Goal: Information Seeking & Learning: Understand process/instructions

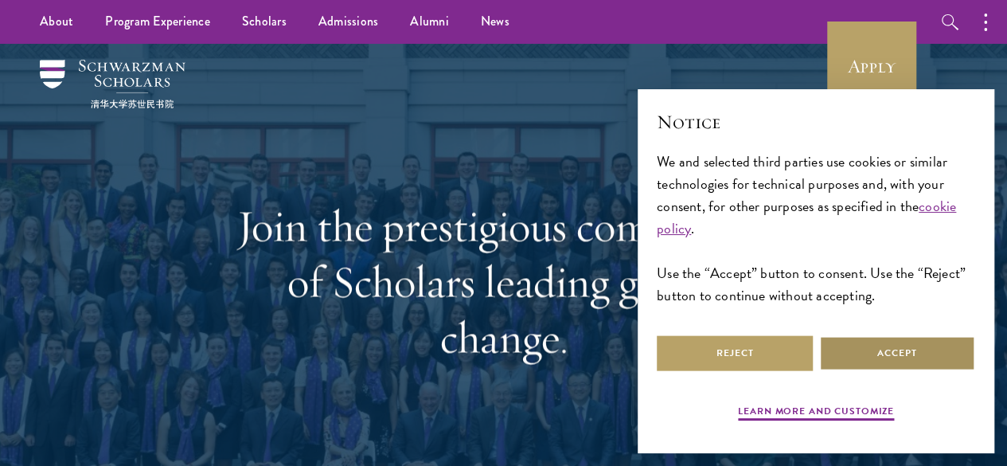
select select "AF"
select select
select select "Select Country"
click at [942, 350] on button "Accept" at bounding box center [897, 353] width 156 height 36
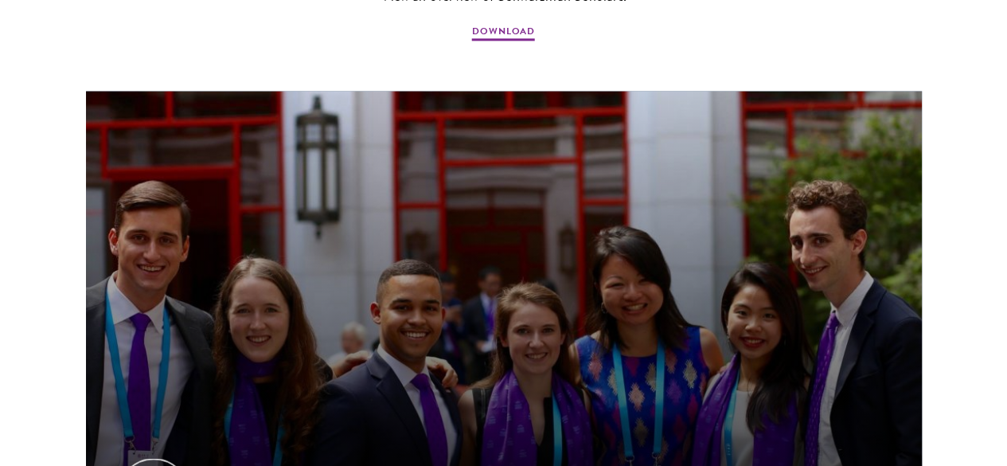
scroll to position [1082, 0]
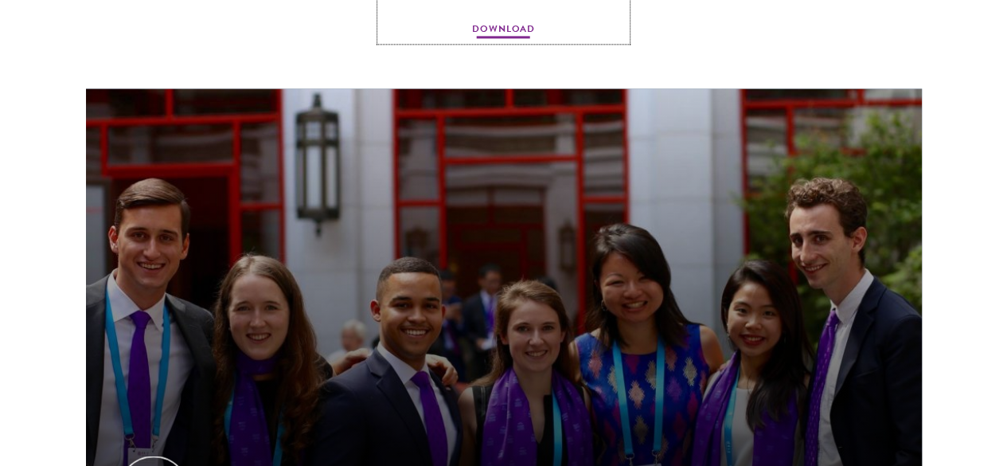
click at [525, 41] on span "DOWNLOAD" at bounding box center [503, 30] width 63 height 19
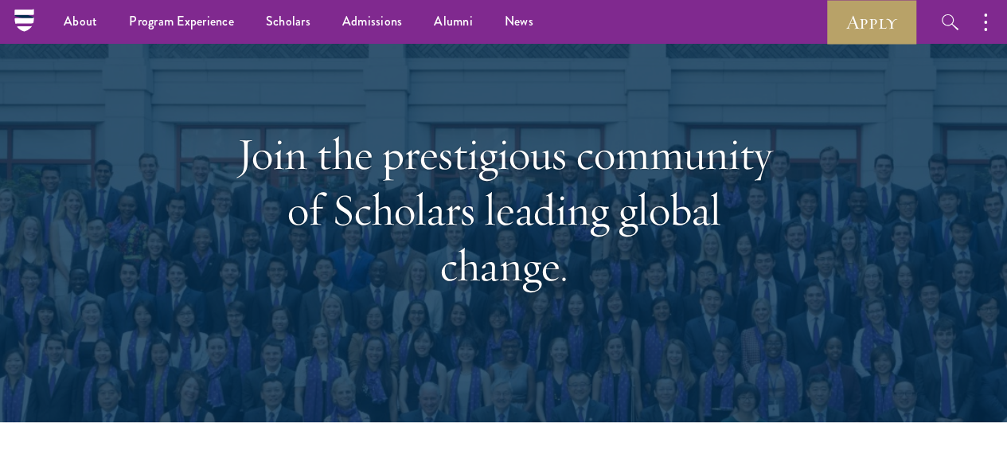
scroll to position [0, 0]
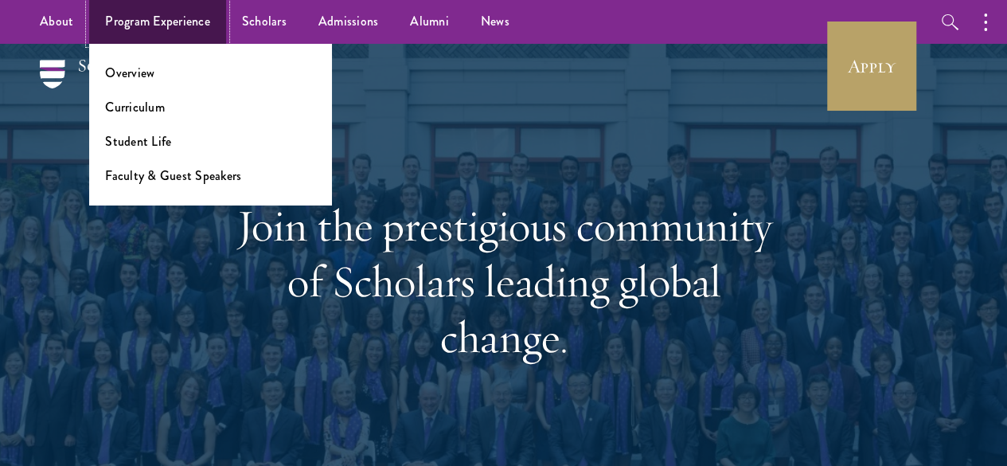
click at [194, 28] on link "Program Experience" at bounding box center [157, 22] width 137 height 44
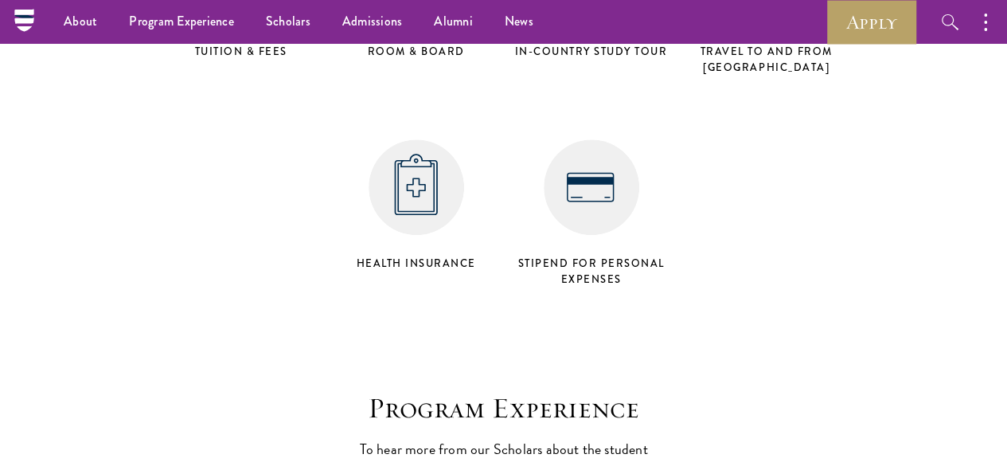
scroll to position [6589, 0]
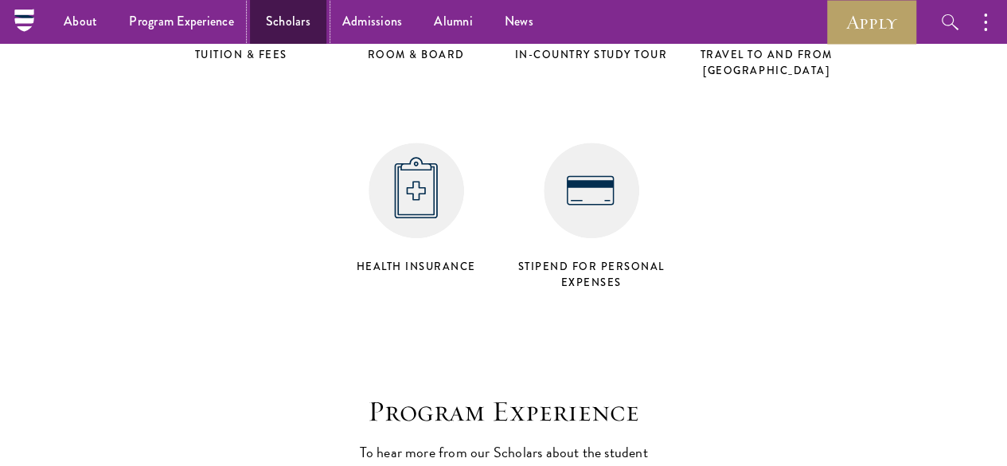
click at [275, 39] on link "Scholars" at bounding box center [288, 22] width 76 height 44
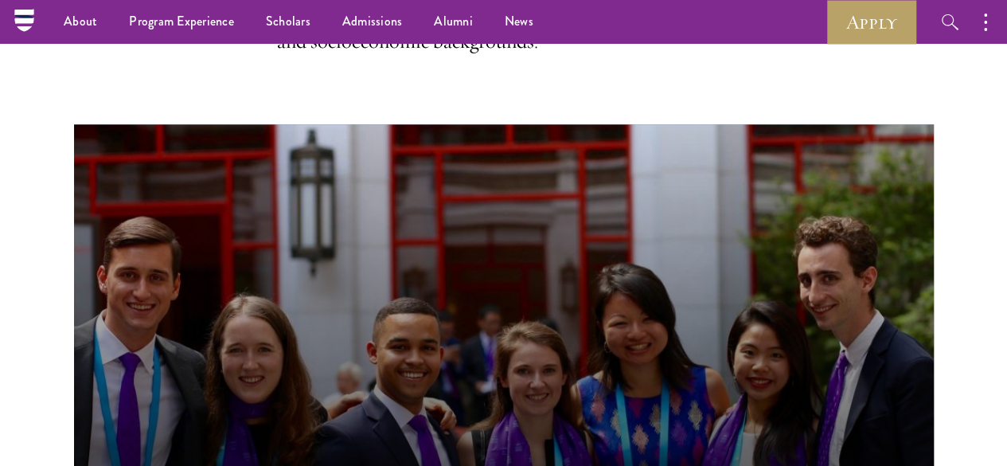
scroll to position [573, 0]
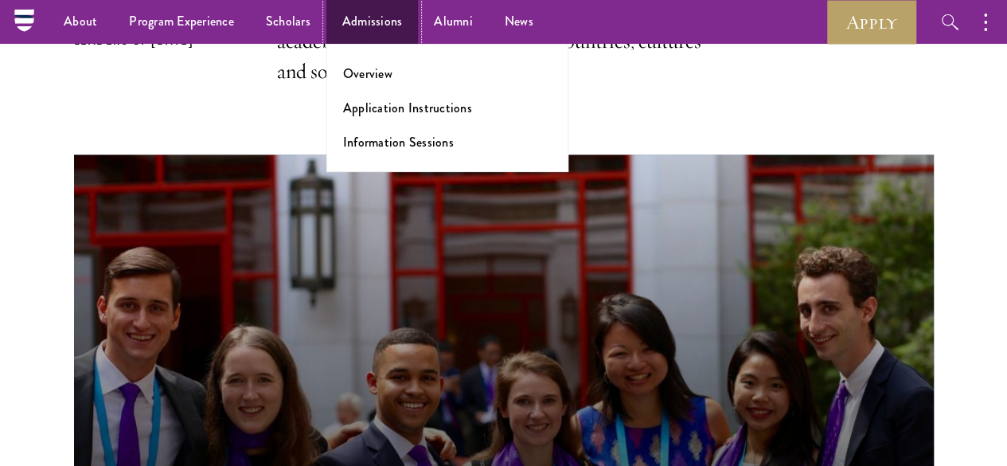
click at [349, 25] on link "Admissions" at bounding box center [372, 22] width 92 height 44
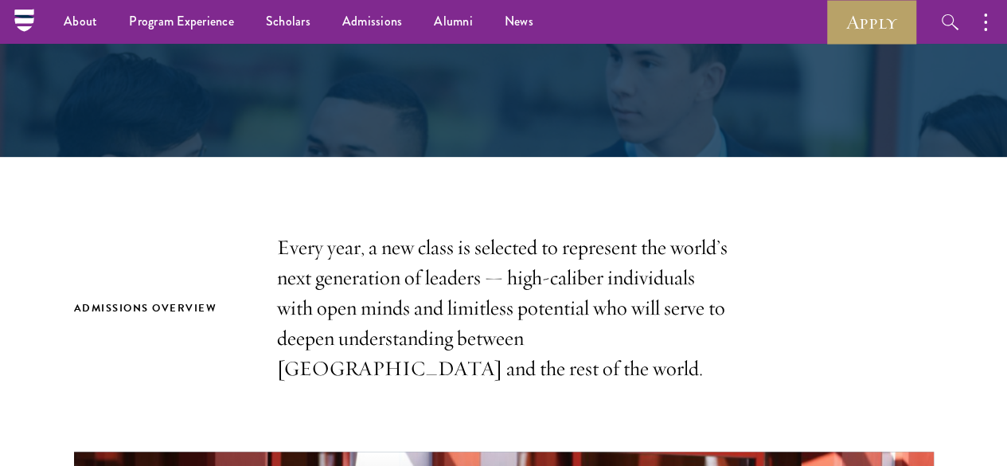
scroll to position [318, 0]
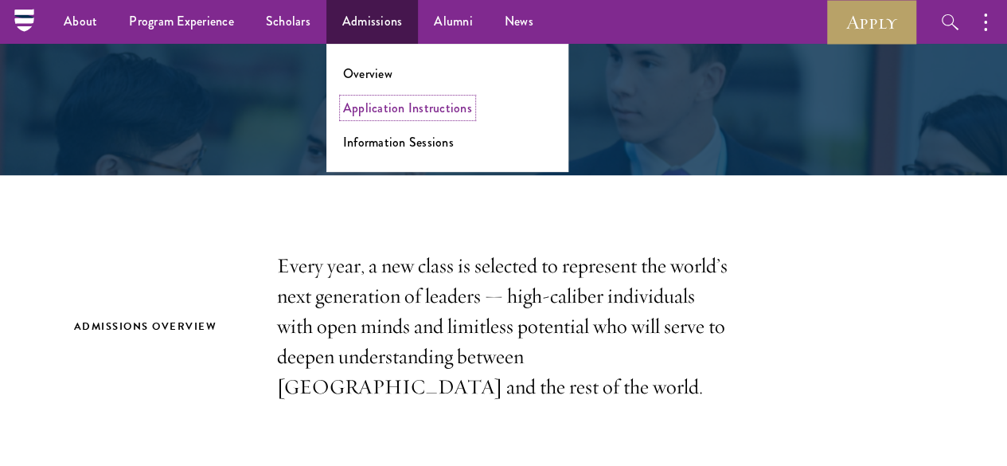
click at [370, 112] on link "Application Instructions" at bounding box center [407, 108] width 129 height 18
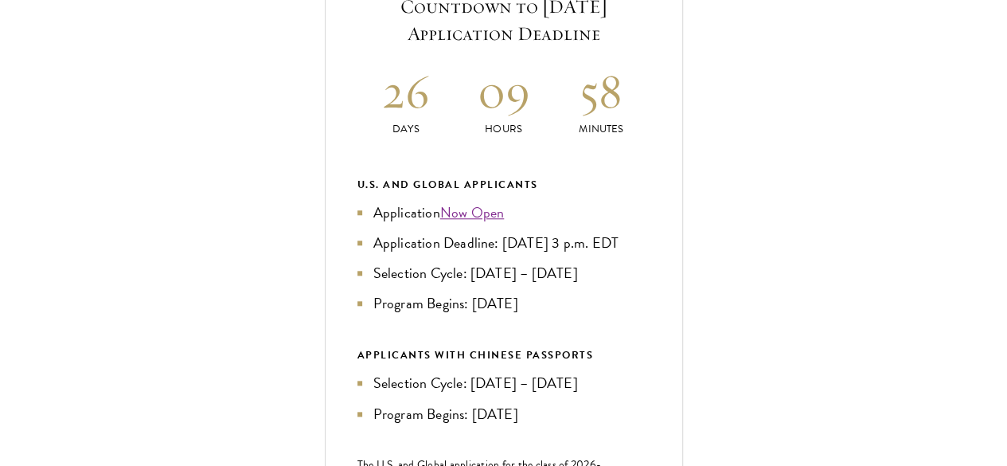
scroll to position [668, 0]
click at [505, 221] on link "Now Open" at bounding box center [472, 210] width 64 height 21
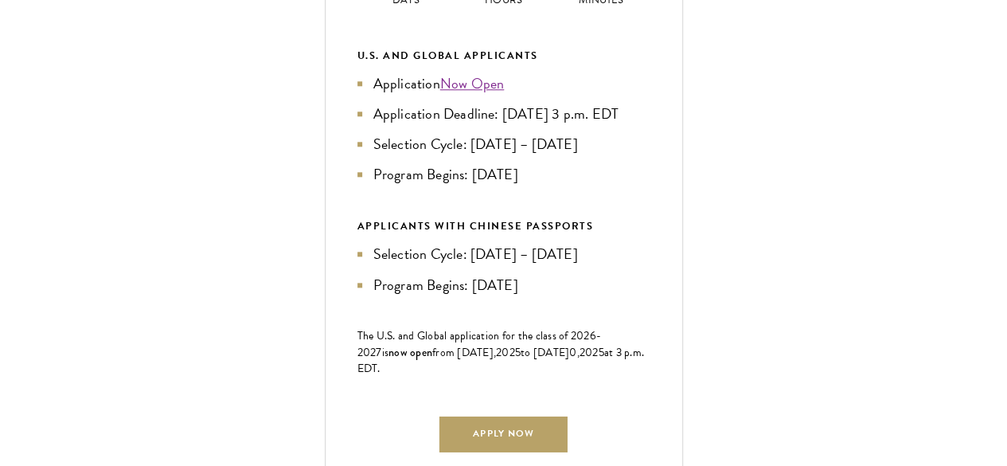
scroll to position [859, 0]
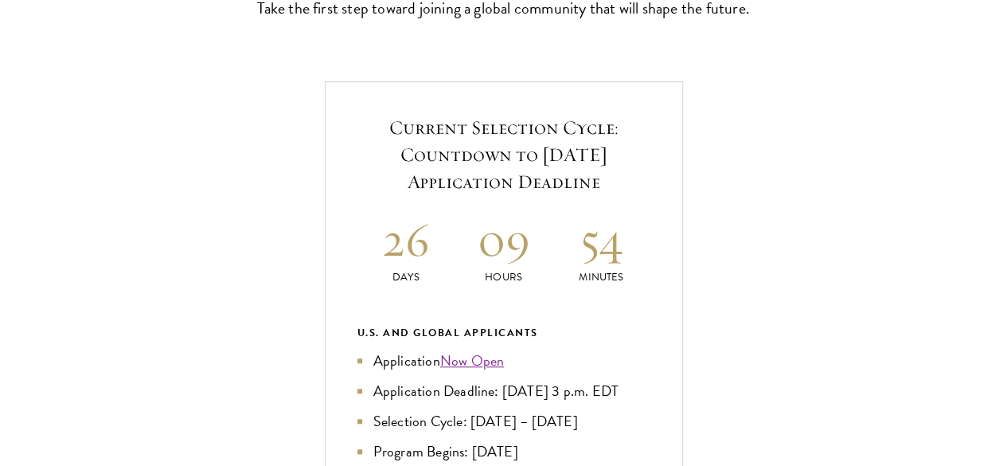
scroll to position [668, 0]
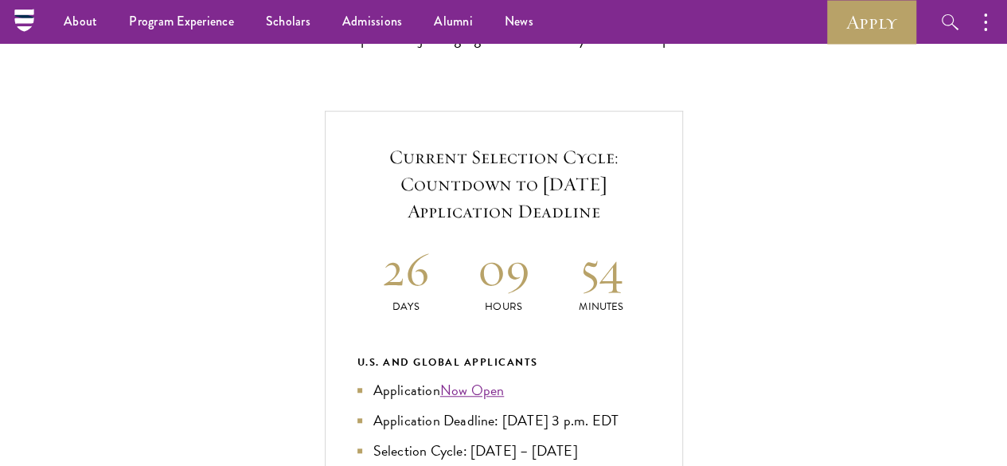
scroll to position [446, 0]
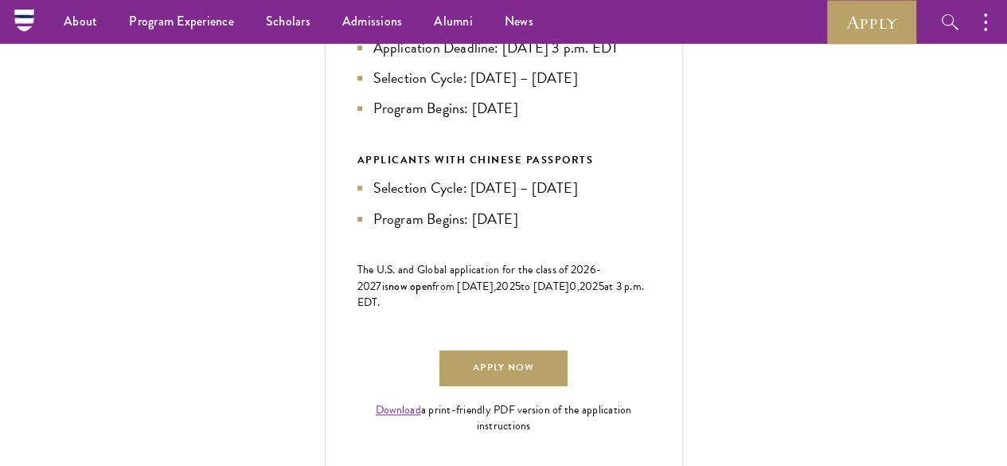
scroll to position [859, 0]
